Goal: Obtain resource: Download file/media

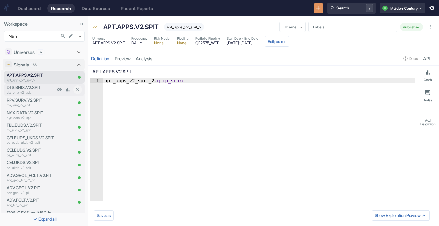
click at [33, 89] on p "DTS.BHIX.V2.SPIT" at bounding box center [31, 88] width 49 height 6
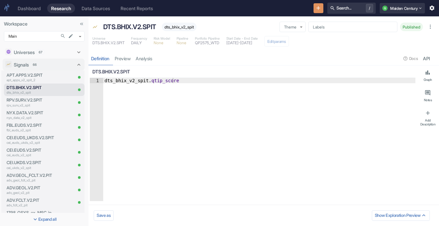
click at [152, 60] on div "Definition preview analysis Docs API" at bounding box center [264, 58] width 351 height 13
click at [149, 59] on div "Definition preview analysis Docs API" at bounding box center [264, 58] width 351 height 13
click at [146, 60] on div "Definition preview analysis Docs API" at bounding box center [264, 58] width 351 height 13
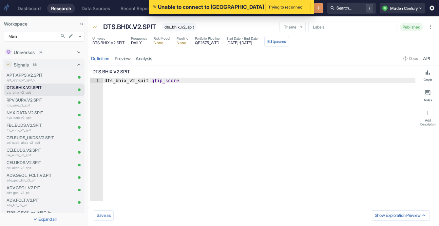
type textarea "x"
click at [145, 59] on link "analysis" at bounding box center [144, 58] width 22 height 13
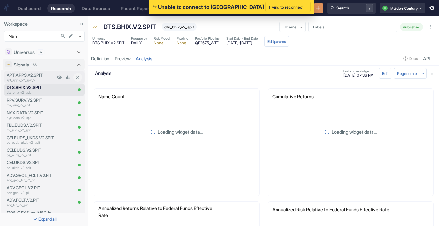
click at [24, 80] on p "apt_apps_v2_spit_2" at bounding box center [31, 80] width 49 height 5
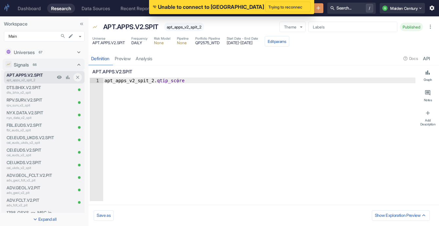
type textarea "x"
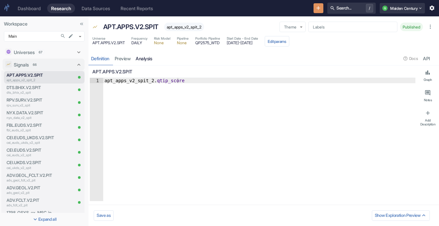
click at [150, 56] on link "analysis" at bounding box center [144, 58] width 22 height 13
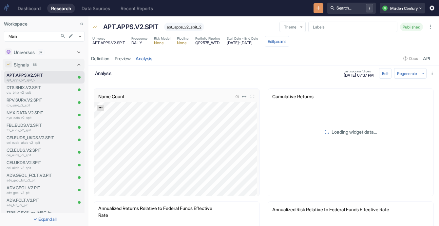
click at [101, 107] on icon "Export; Press ENTER to open" at bounding box center [100, 108] width 5 height 5
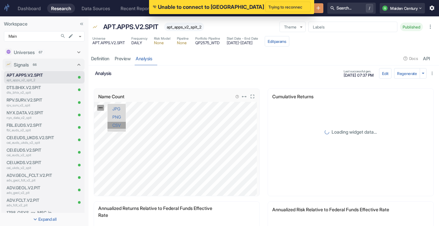
click at [118, 126] on link "CSV" at bounding box center [117, 125] width 18 height 7
